Goal: Communication & Community: Answer question/provide support

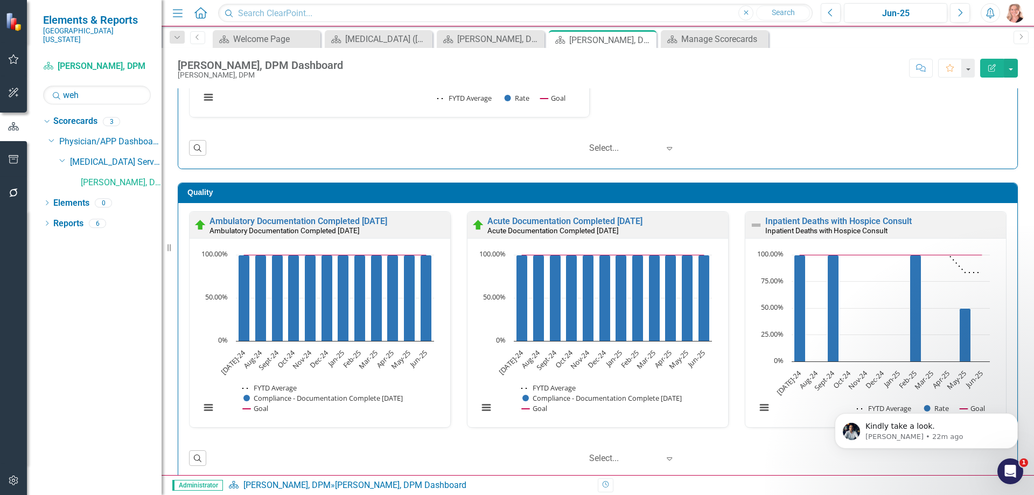
scroll to position [1557, 0]
drag, startPoint x: 1007, startPoint y: 473, endPoint x: 1885, endPoint y: 878, distance: 966.4
click at [1007, 473] on icon "Open Intercom Messenger" at bounding box center [1009, 470] width 18 height 18
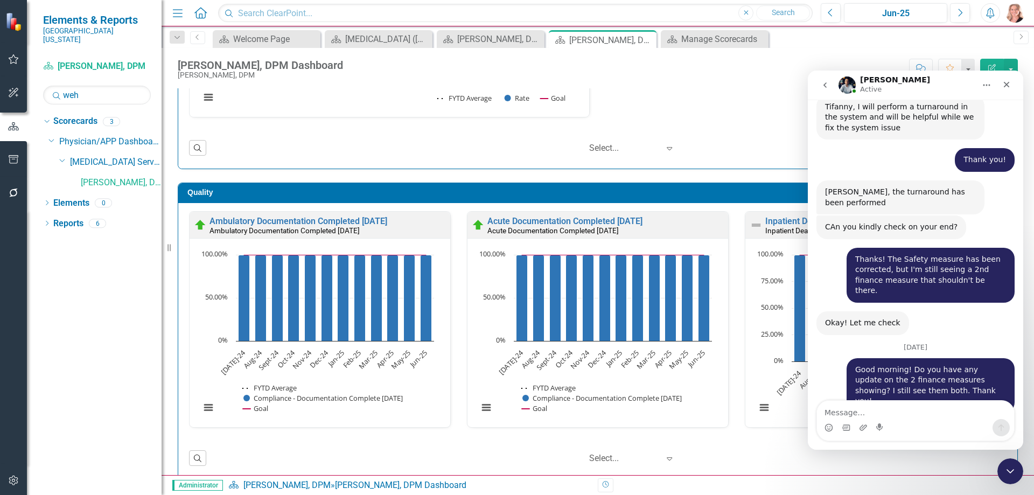
scroll to position [1575, 0]
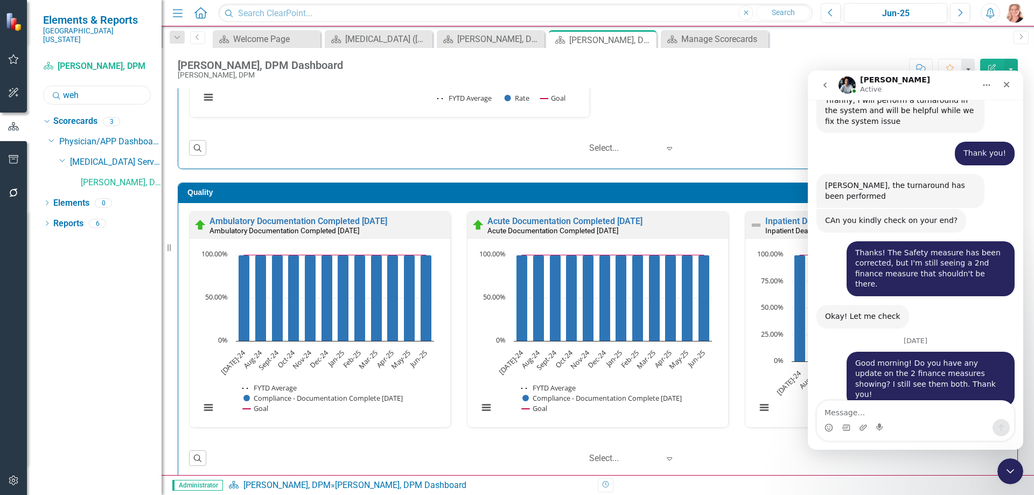
click at [99, 86] on input "weh" at bounding box center [97, 95] width 108 height 19
type input "cis"
drag, startPoint x: 83, startPoint y: 214, endPoint x: 185, endPoint y: 88, distance: 161.6
click at [83, 218] on link "CIS" at bounding box center [121, 224] width 81 height 12
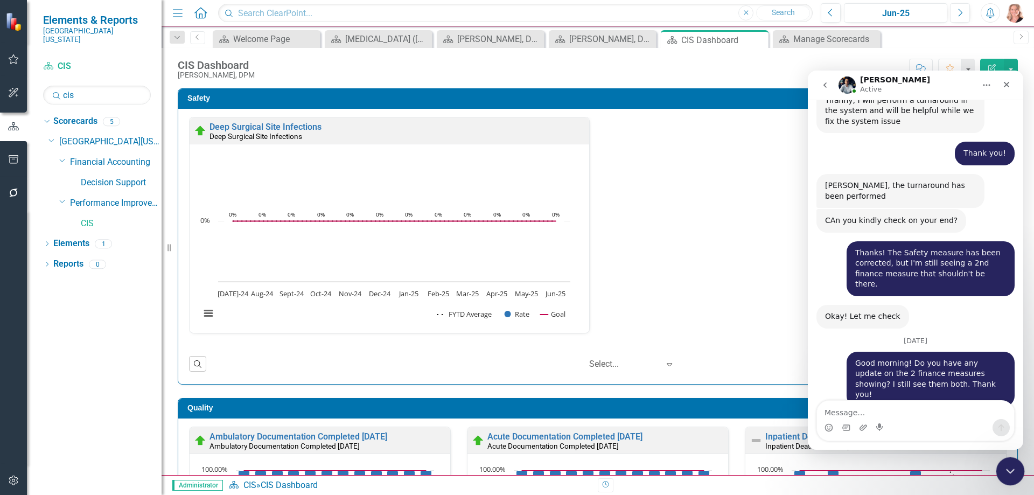
click at [1010, 472] on icon "Close Intercom Messenger" at bounding box center [1009, 469] width 13 height 13
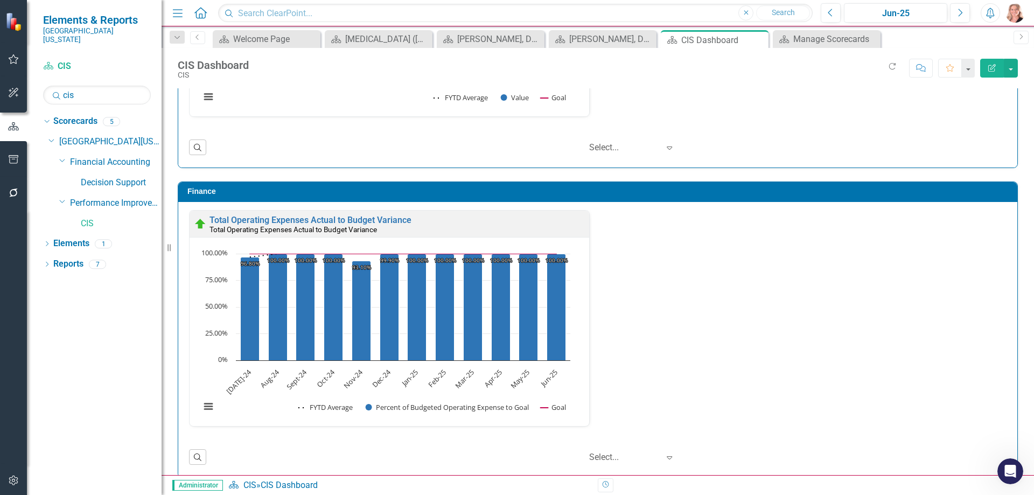
scroll to position [1159, 0]
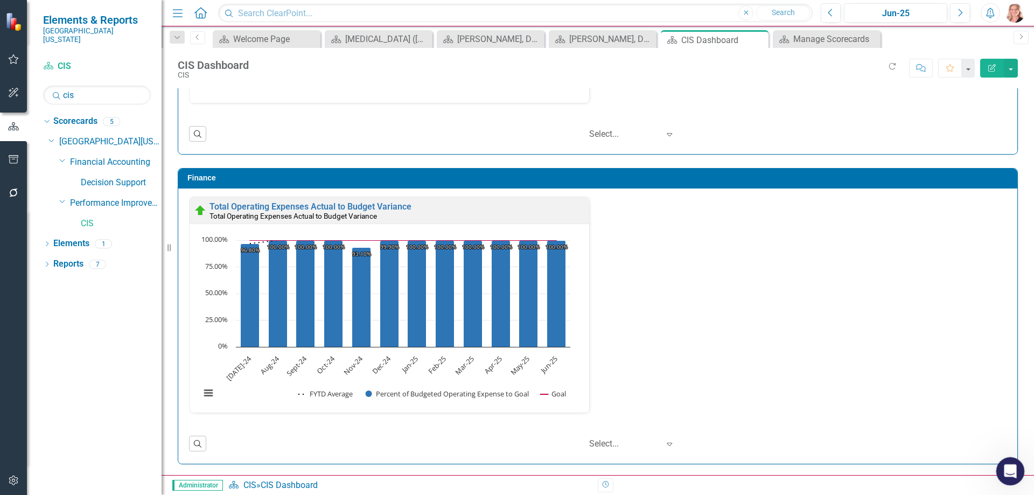
click at [1003, 470] on icon "Open Intercom Messenger" at bounding box center [1009, 470] width 18 height 18
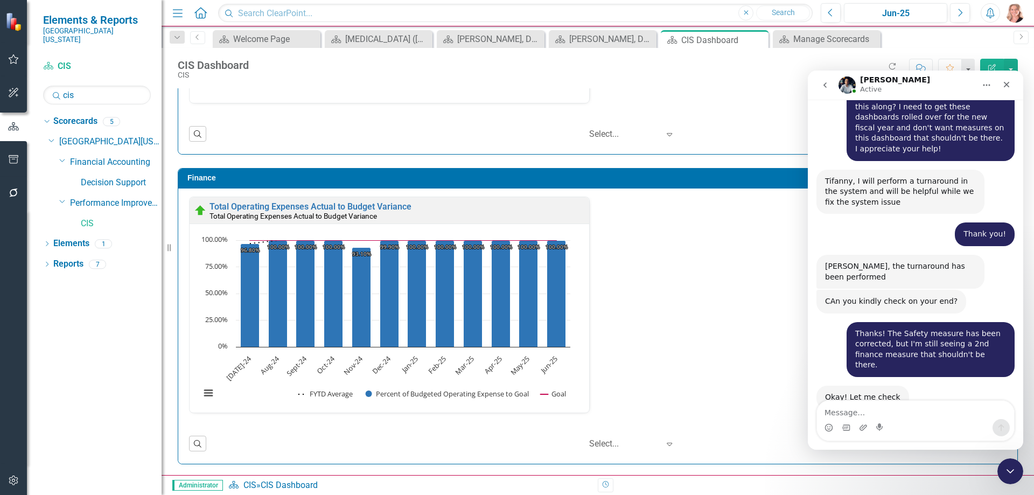
scroll to position [1557, 0]
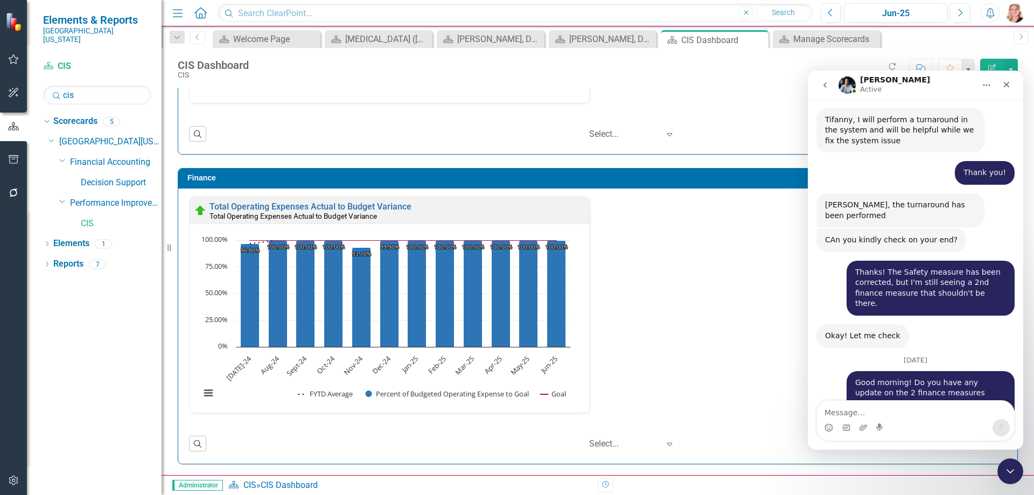
click at [708, 310] on div "Total Operating Expenses Actual to Budget Variance Total Operating Expenses Act…" at bounding box center [598, 312] width 834 height 230
click at [75, 364] on div "Dropdown Scorecards 5 Dropdown Southern [US_STATE] Medical Center Dropdown Fina…" at bounding box center [94, 304] width 135 height 383
click at [845, 408] on textarea "Message…" at bounding box center [915, 410] width 197 height 18
type textarea "Great! Thank you! I appreciate your help!"
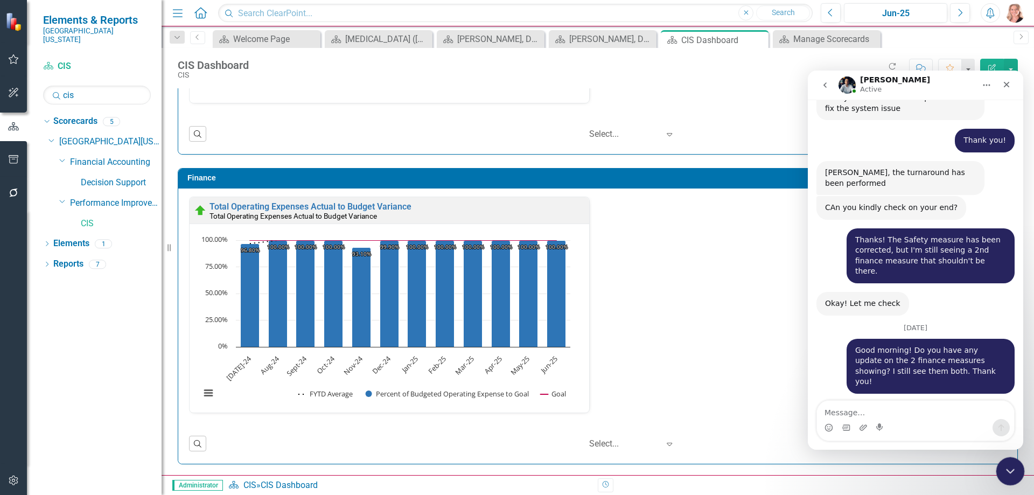
click at [1010, 460] on div "Close Intercom Messenger" at bounding box center [1009, 470] width 26 height 26
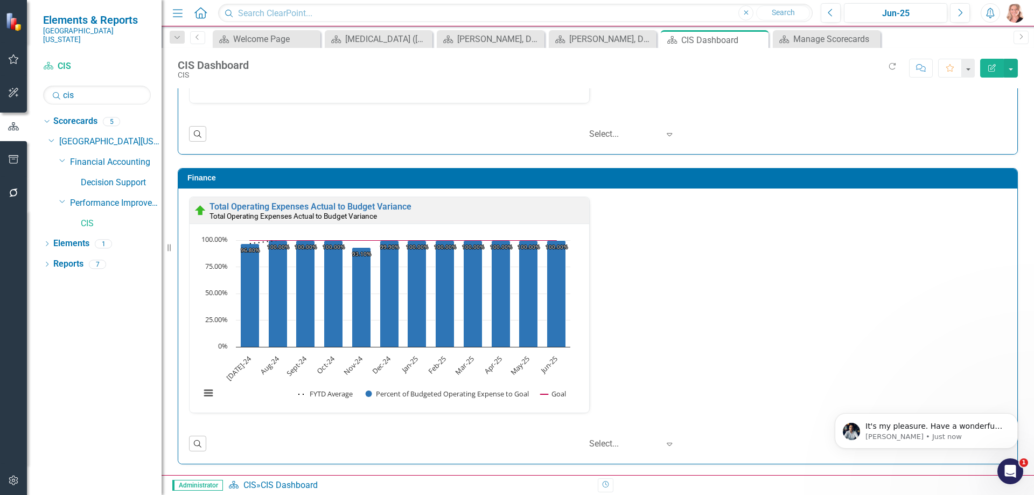
scroll to position [1663, 0]
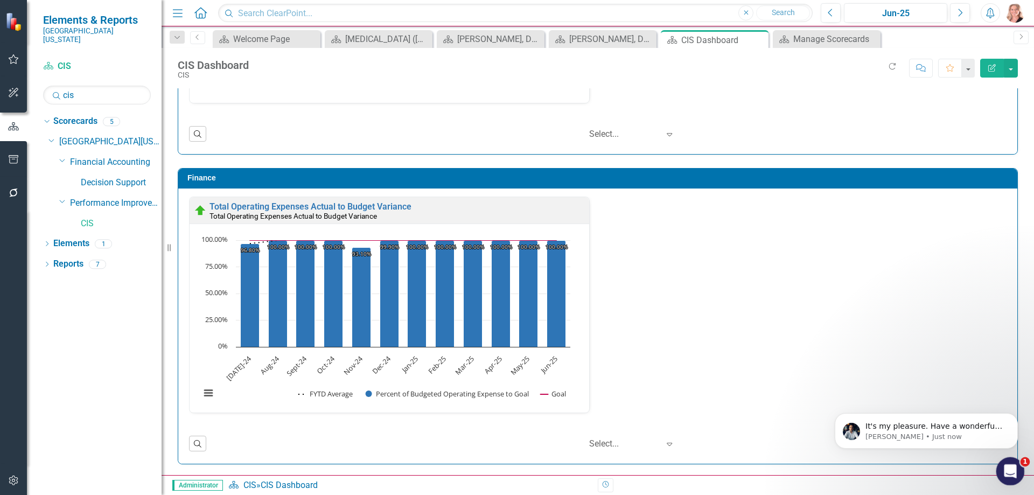
click at [1010, 471] on icon "Open Intercom Messenger" at bounding box center [1009, 470] width 18 height 18
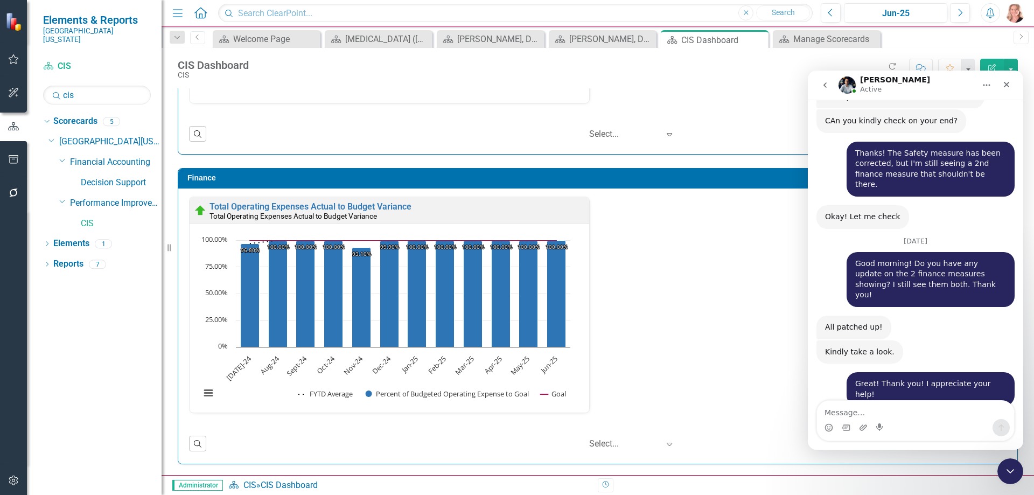
scroll to position [1680, 0]
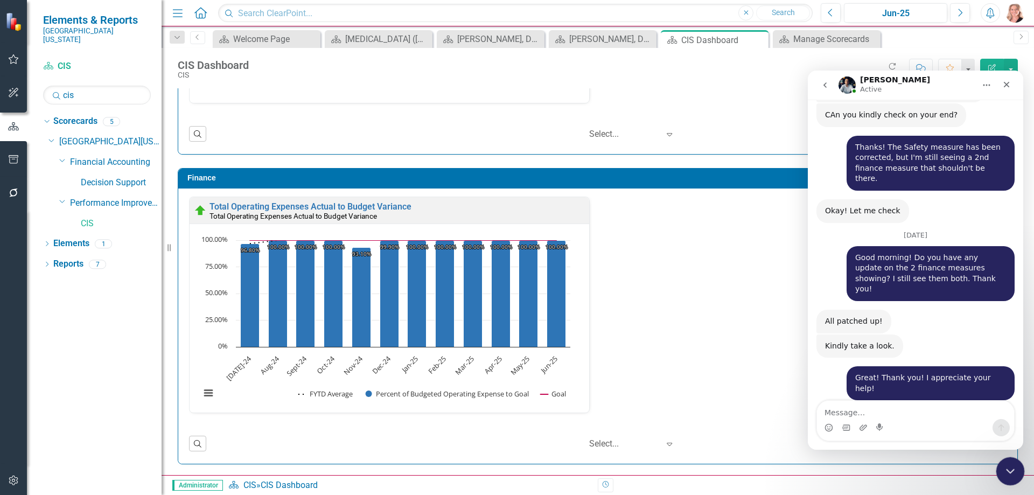
click at [1000, 472] on div "Close Intercom Messenger" at bounding box center [1009, 470] width 26 height 26
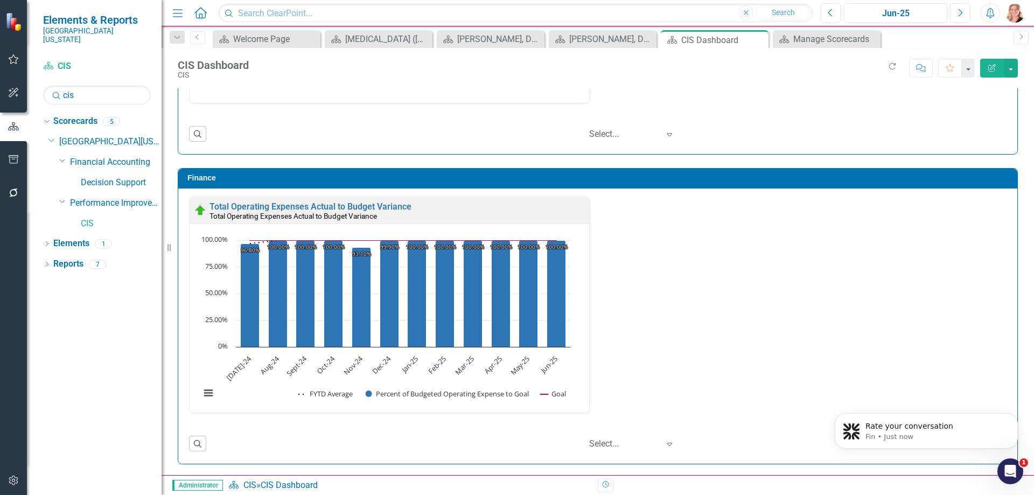
scroll to position [0, 0]
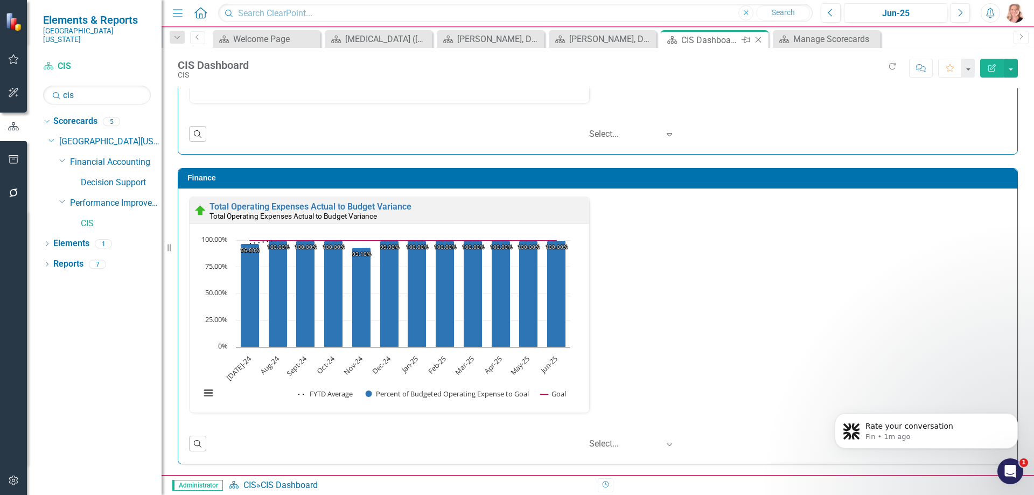
click at [761, 40] on icon "Close" at bounding box center [758, 40] width 11 height 9
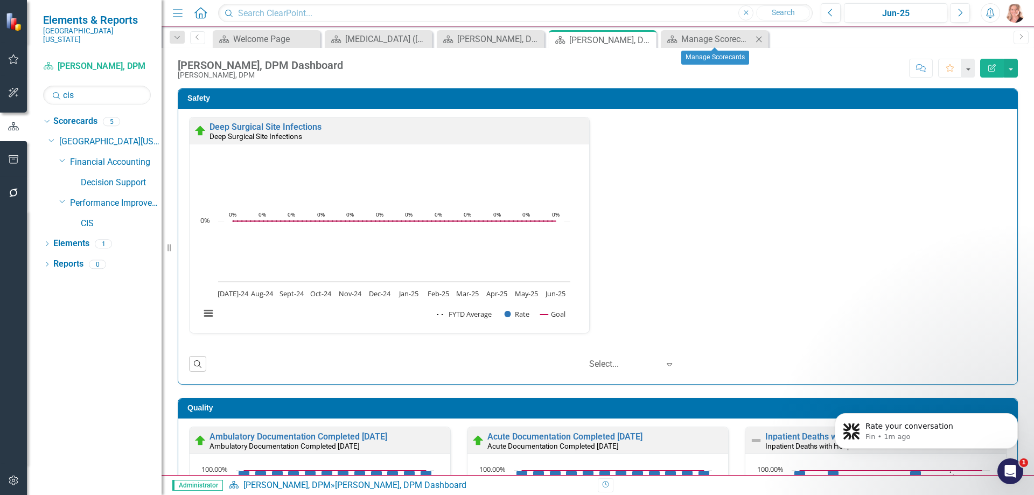
click at [761, 40] on icon at bounding box center [759, 39] width 6 height 6
click at [646, 37] on icon "Close" at bounding box center [646, 40] width 11 height 9
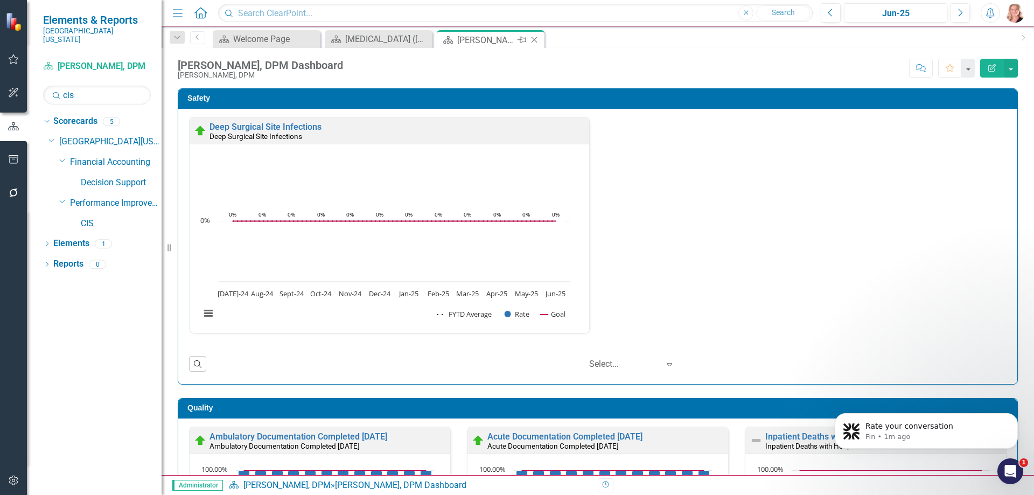
click at [533, 40] on icon "Close" at bounding box center [534, 40] width 11 height 9
